Goal: Task Accomplishment & Management: Use online tool/utility

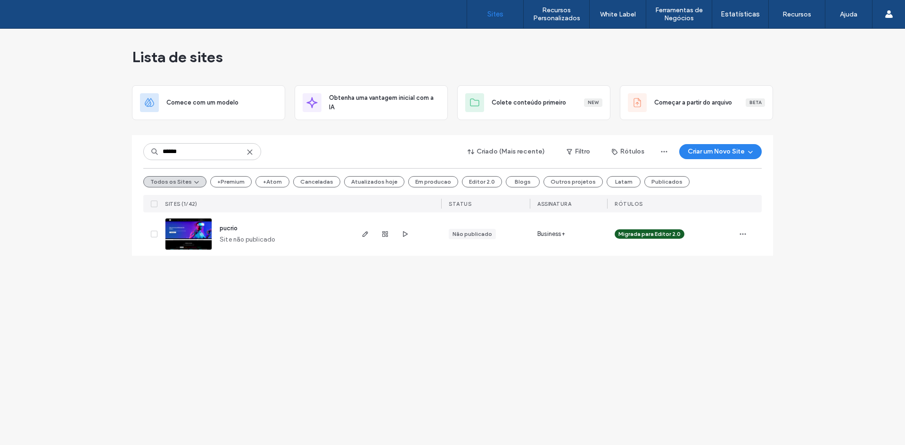
click at [205, 154] on input "******" at bounding box center [202, 151] width 118 height 17
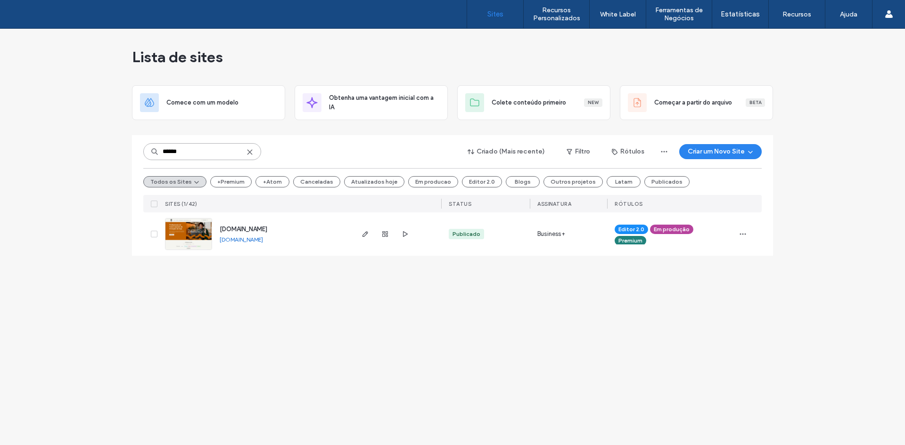
click at [185, 152] on input "******" at bounding box center [202, 151] width 118 height 17
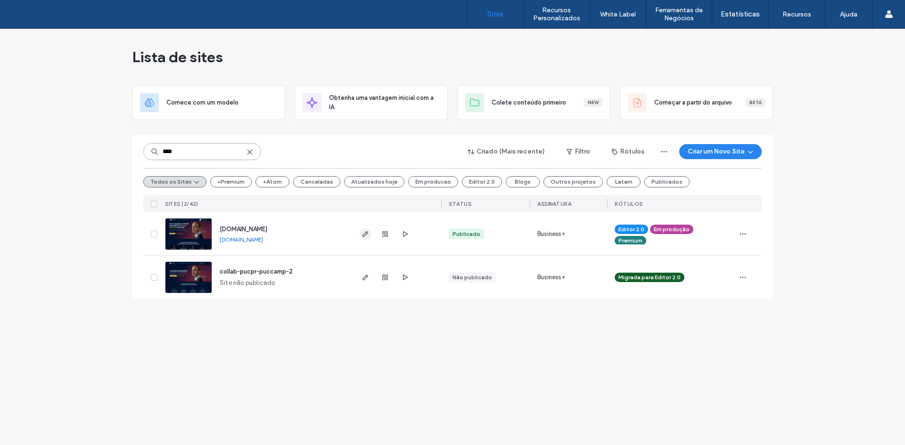
type input "****"
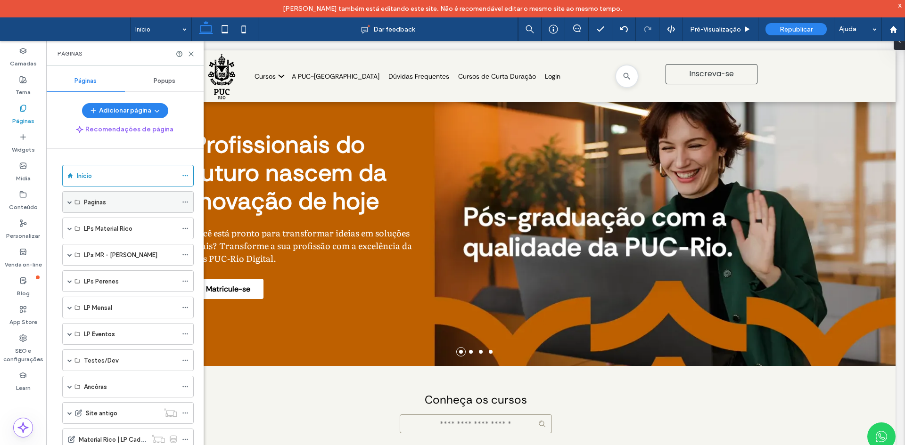
click at [69, 205] on span at bounding box center [69, 202] width 5 height 21
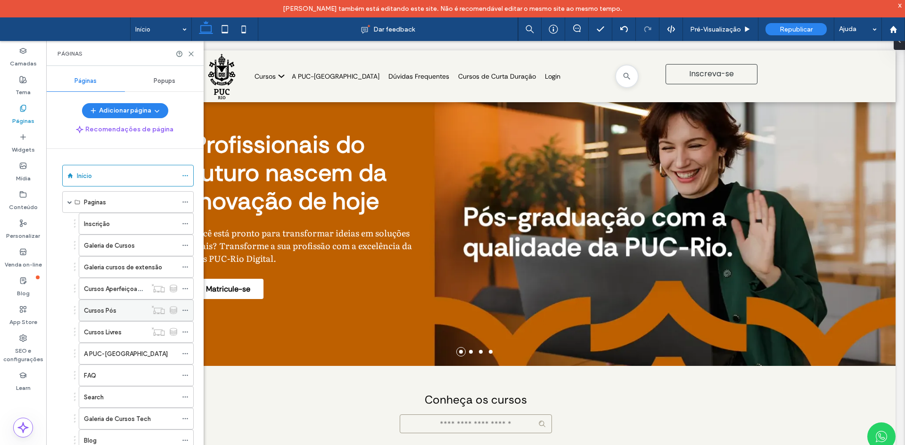
click at [119, 307] on div "Cursos Pós" at bounding box center [115, 311] width 63 height 10
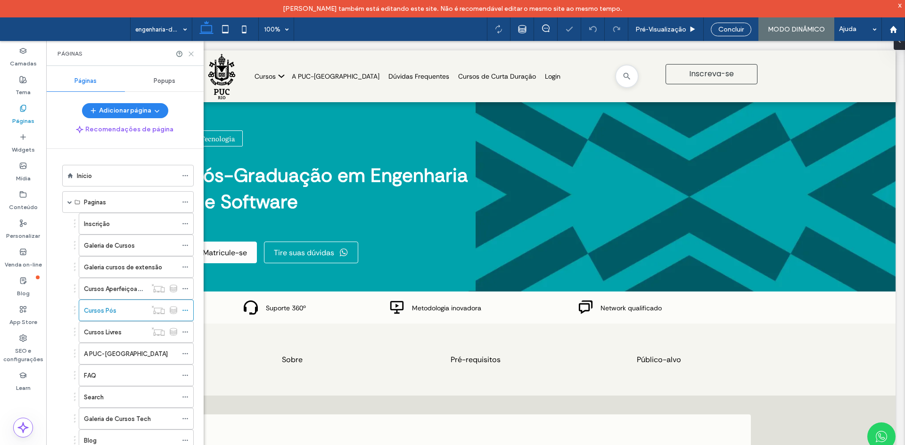
click at [191, 54] on use at bounding box center [191, 54] width 4 height 4
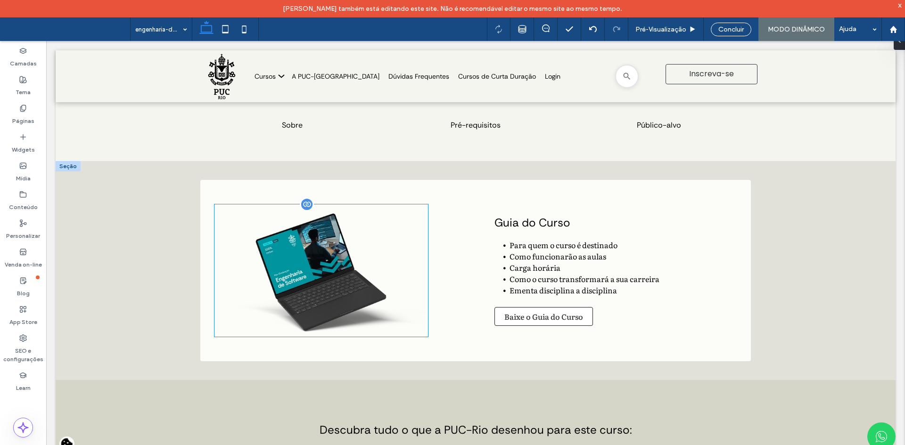
scroll to position [236, 0]
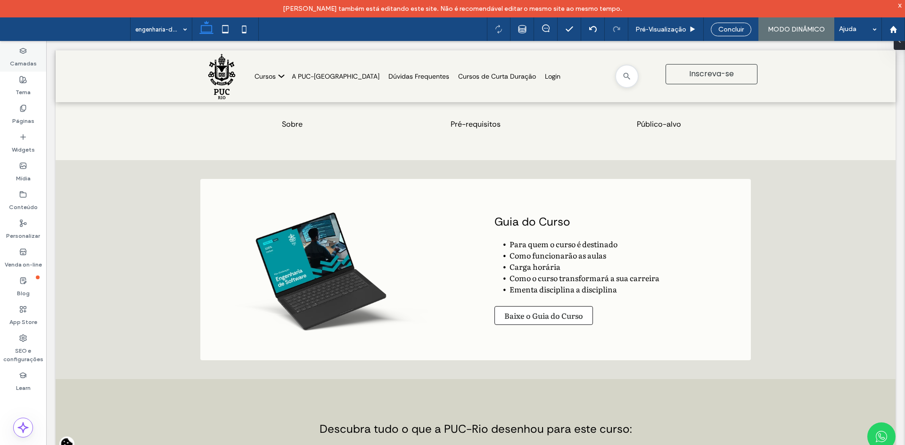
click at [18, 63] on label "Camadas" at bounding box center [23, 61] width 27 height 13
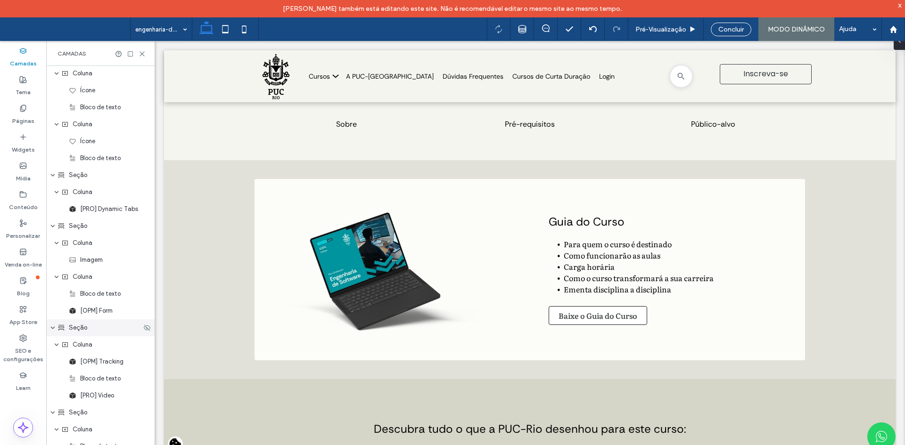
scroll to position [330, 0]
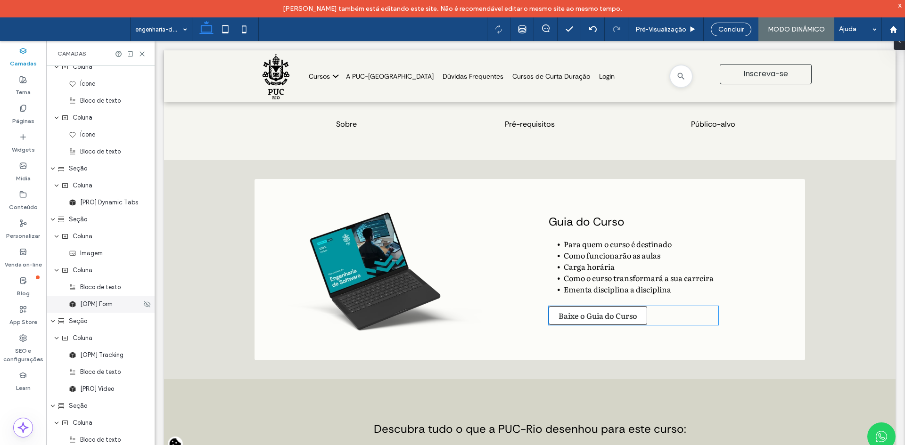
click at [98, 300] on span "[OPM] Form" at bounding box center [96, 304] width 33 height 9
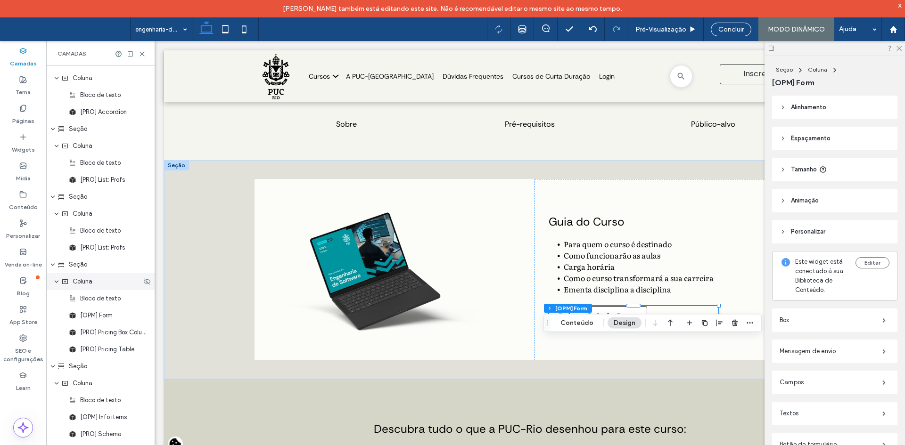
scroll to position [794, 0]
click at [116, 313] on div "[OPM] Form" at bounding box center [105, 315] width 73 height 9
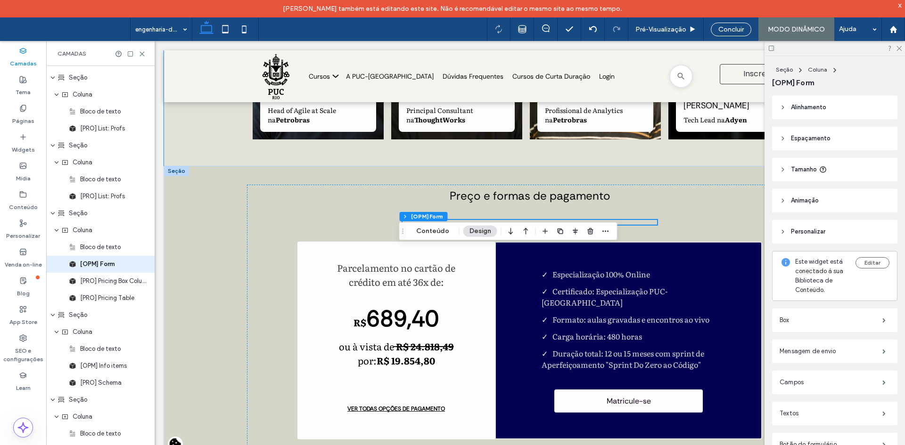
scroll to position [1839, 0]
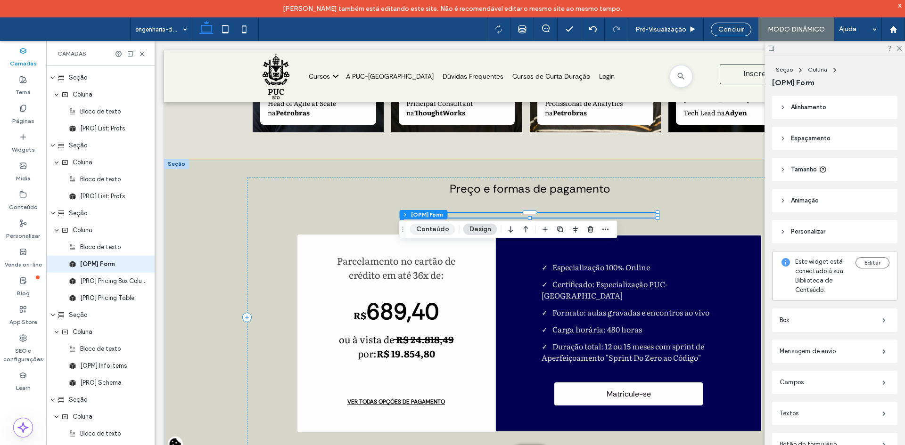
click at [440, 227] on button "Conteúdo" at bounding box center [432, 229] width 45 height 11
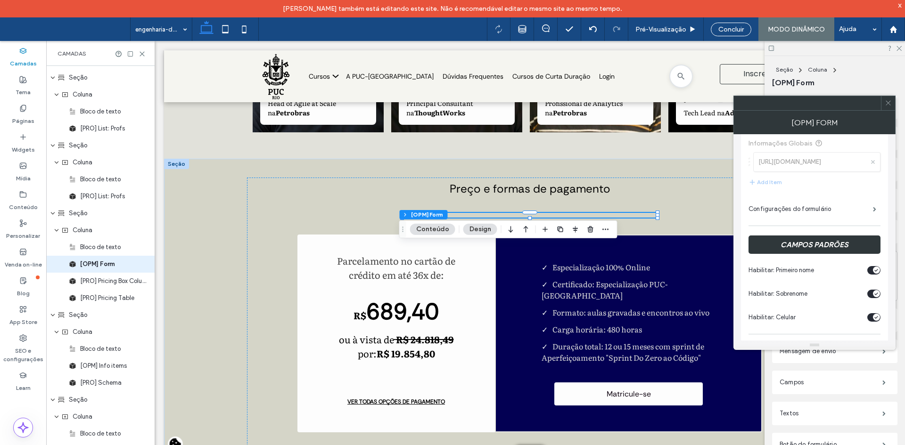
scroll to position [141, 0]
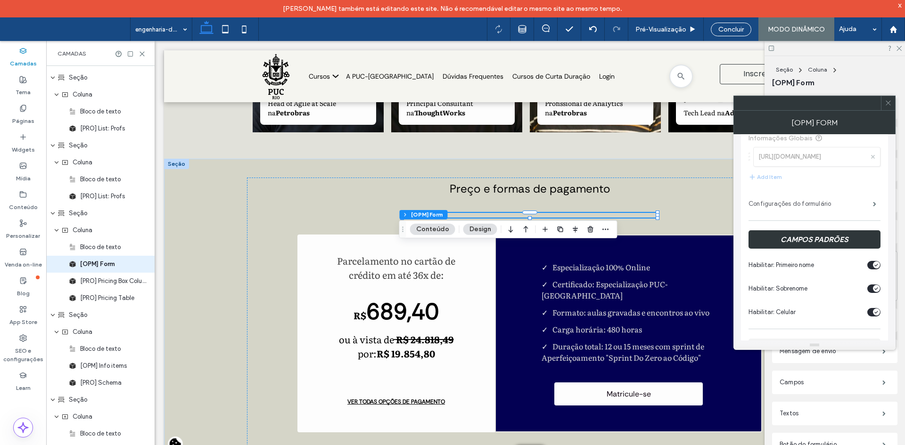
click at [816, 197] on label "Configurações do formulário" at bounding box center [810, 204] width 124 height 19
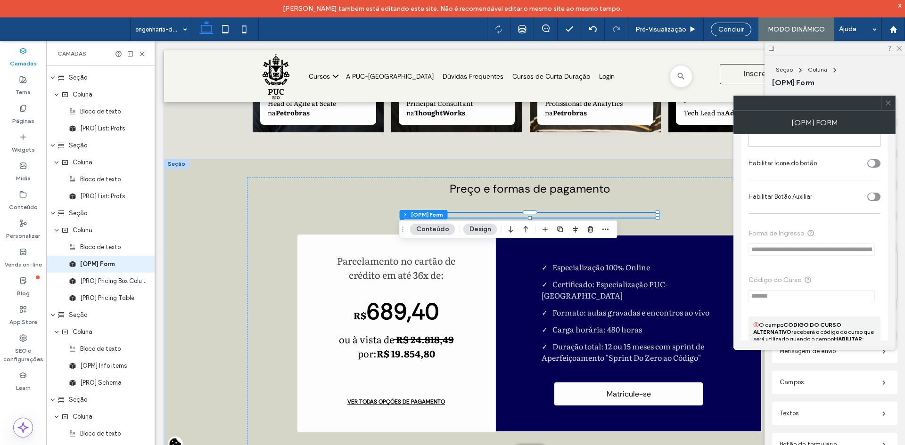
scroll to position [1272, 0]
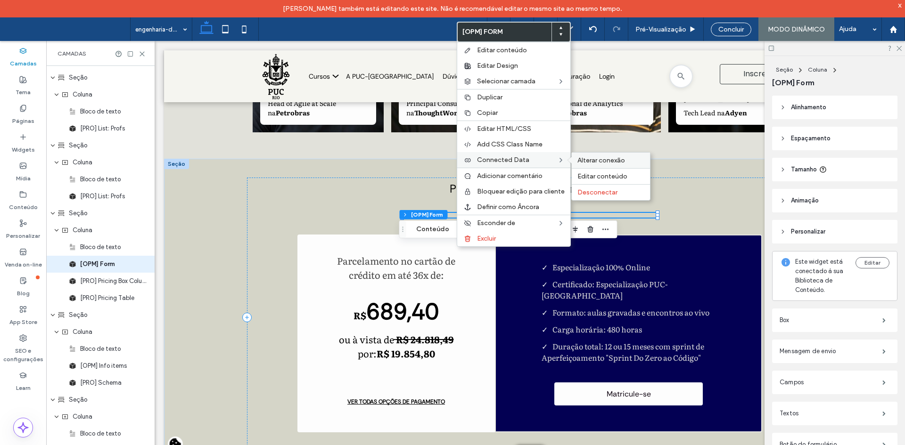
click at [586, 160] on span "Alterar conexão" at bounding box center [601, 160] width 48 height 8
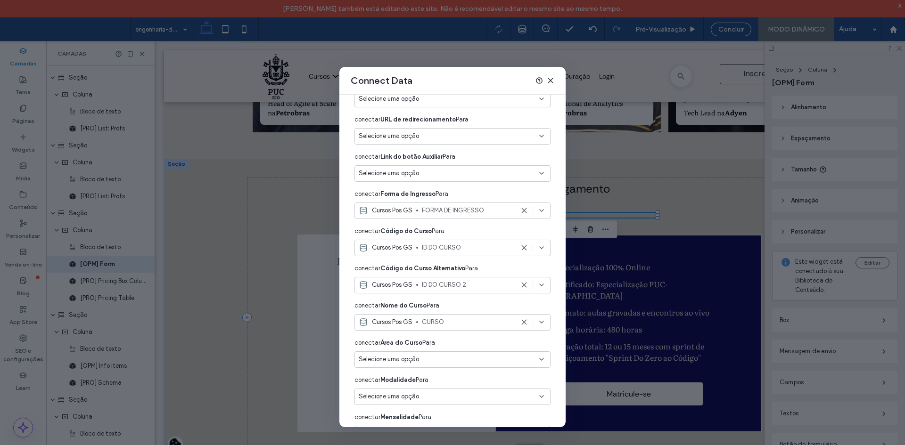
scroll to position [312, 0]
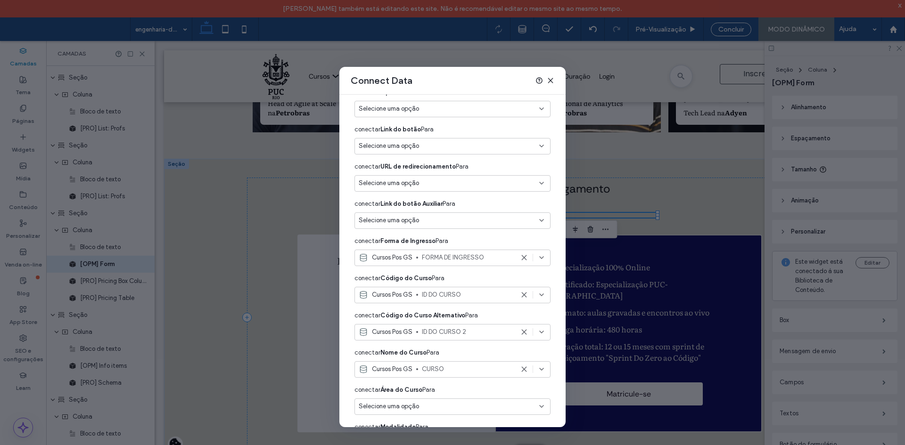
drag, startPoint x: 552, startPoint y: 79, endPoint x: 92, endPoint y: 95, distance: 460.7
click at [552, 79] on use at bounding box center [550, 80] width 4 height 4
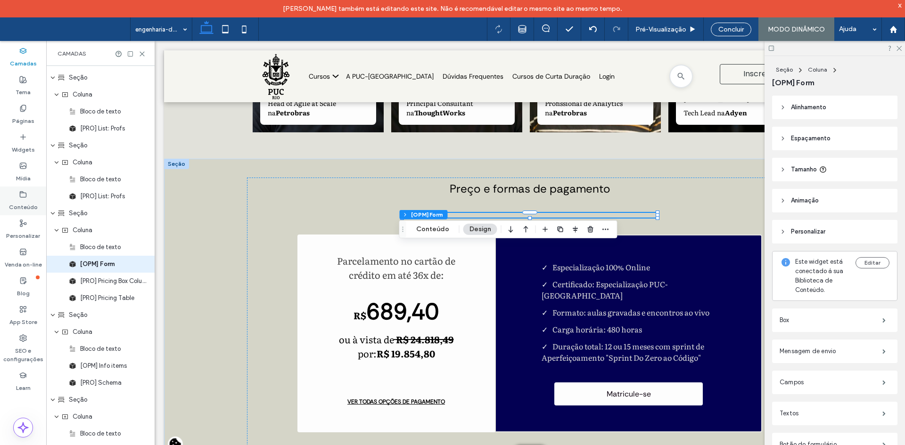
click at [24, 204] on label "Conteúdo" at bounding box center [23, 204] width 29 height 13
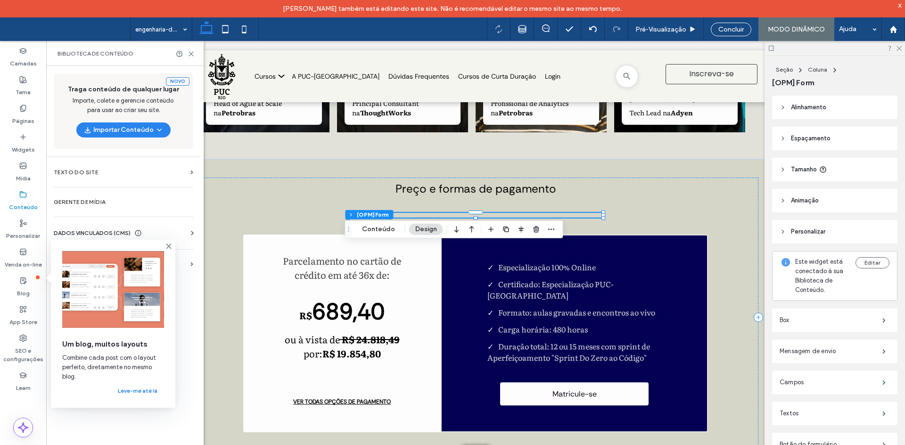
click at [64, 268] on img at bounding box center [113, 289] width 102 height 77
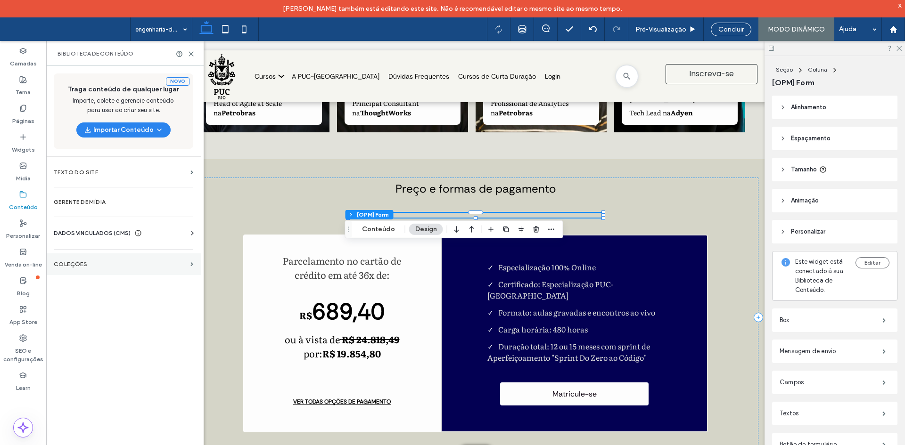
click at [93, 263] on label "COLEÇÕES" at bounding box center [120, 264] width 133 height 7
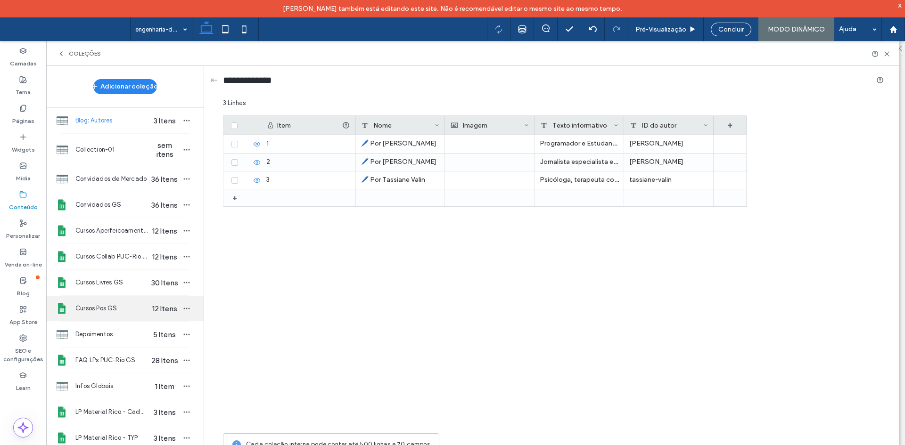
click at [101, 307] on span "Cursos Pos GS" at bounding box center [111, 308] width 73 height 9
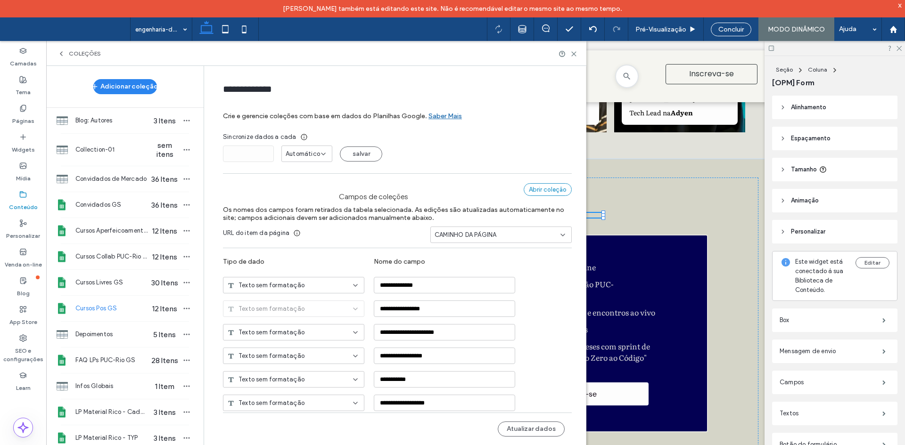
click at [544, 189] on div "Abrir coleção" at bounding box center [548, 189] width 48 height 13
click at [575, 53] on use at bounding box center [574, 54] width 4 height 4
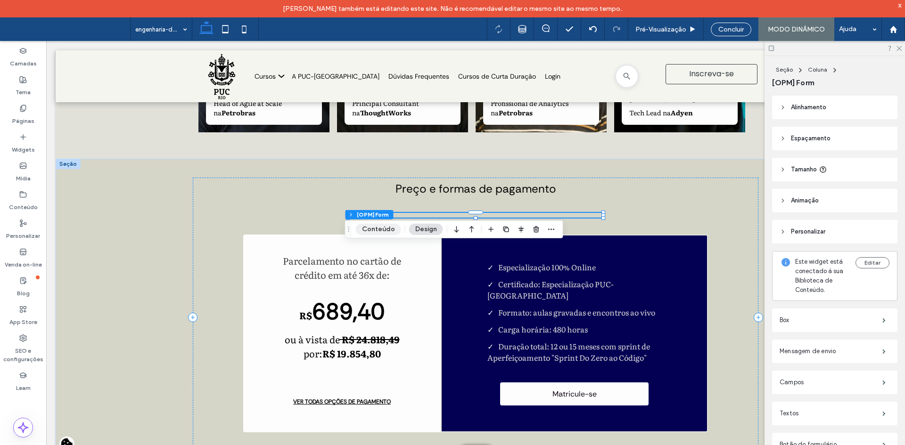
click at [384, 229] on button "Conteúdo" at bounding box center [378, 229] width 45 height 11
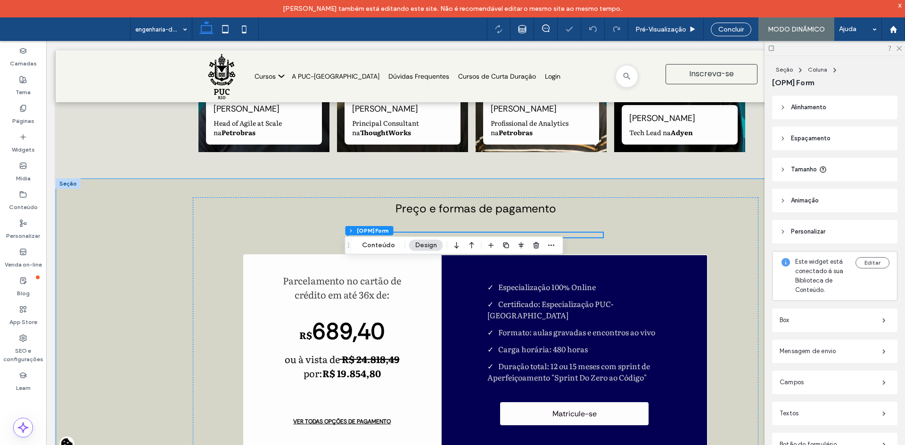
scroll to position [1839, 0]
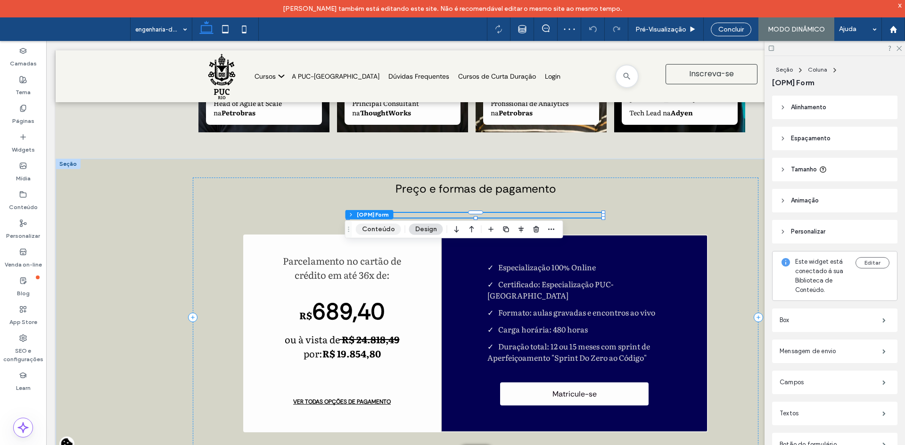
click at [386, 228] on button "Conteúdo" at bounding box center [378, 229] width 45 height 11
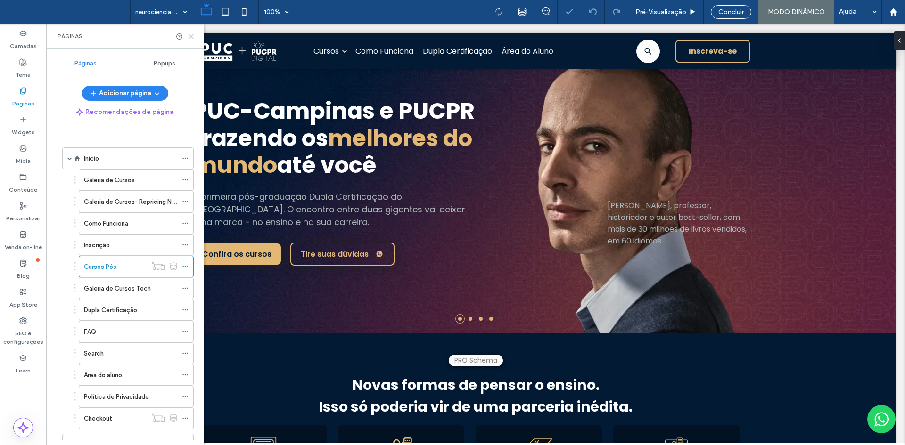
click at [189, 36] on icon at bounding box center [191, 36] width 7 height 7
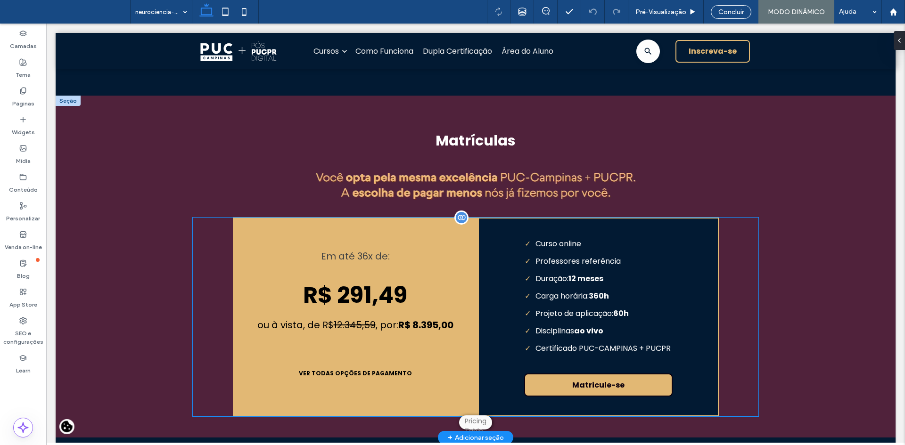
scroll to position [1838, 0]
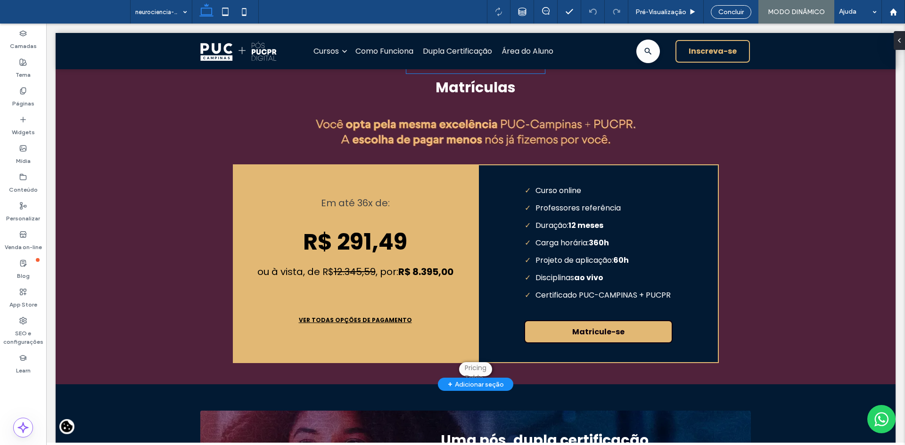
click at [440, 74] on div "**********" at bounding box center [475, 64] width 139 height 20
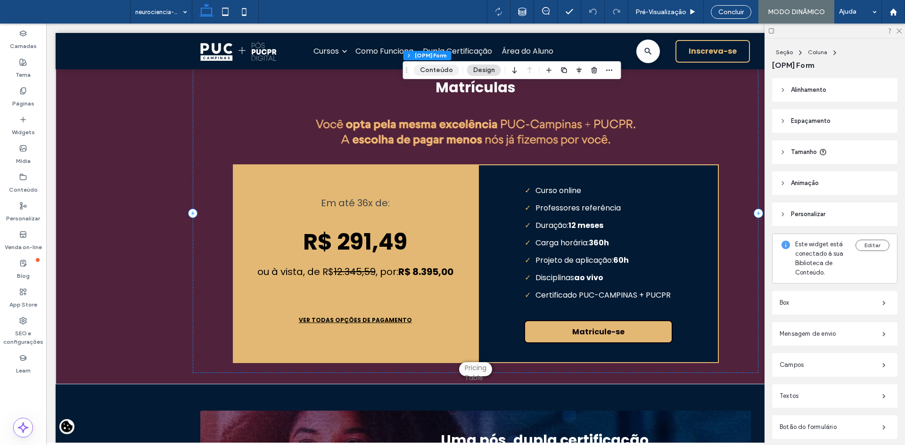
click at [432, 70] on button "Conteúdo" at bounding box center [436, 70] width 45 height 11
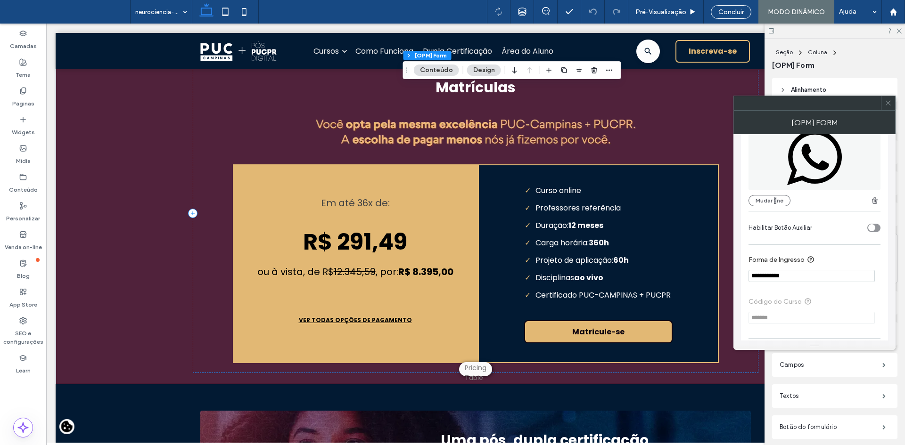
scroll to position [1516, 0]
